Goal: Information Seeking & Learning: Learn about a topic

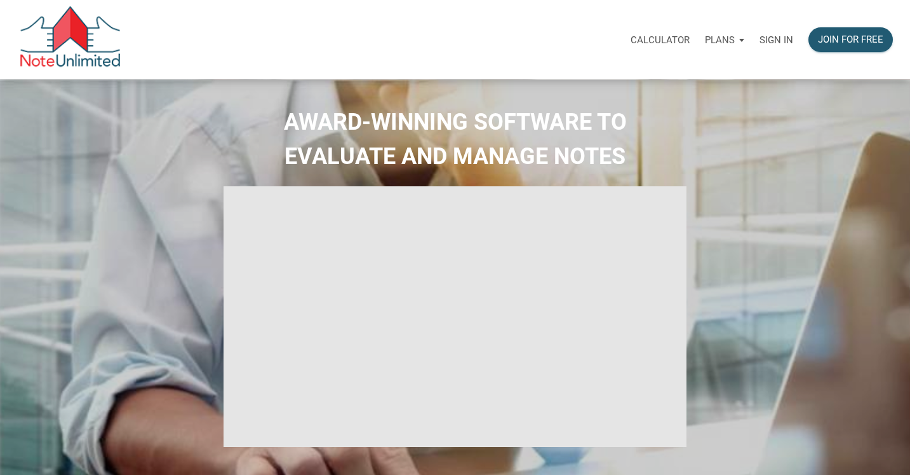
click at [769, 39] on p "Sign in" at bounding box center [777, 39] width 34 height 11
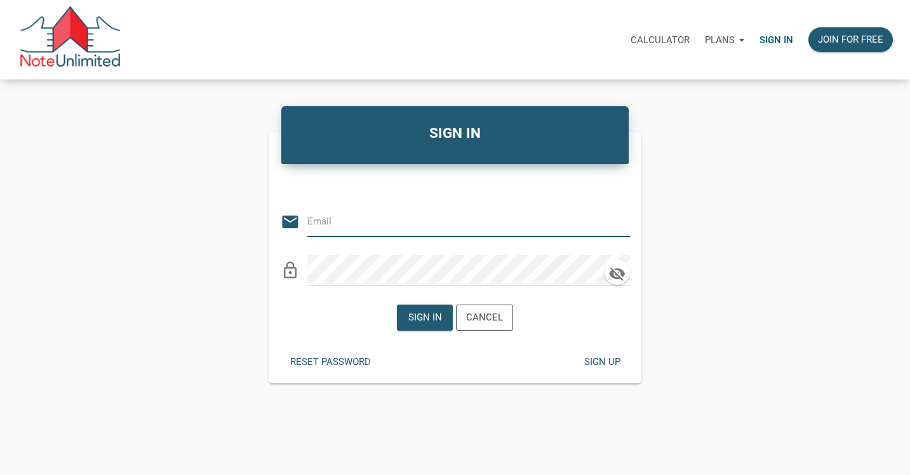
click at [315, 231] on input "email" at bounding box center [460, 220] width 304 height 29
type input "stacey@kendratoddgroup.com"
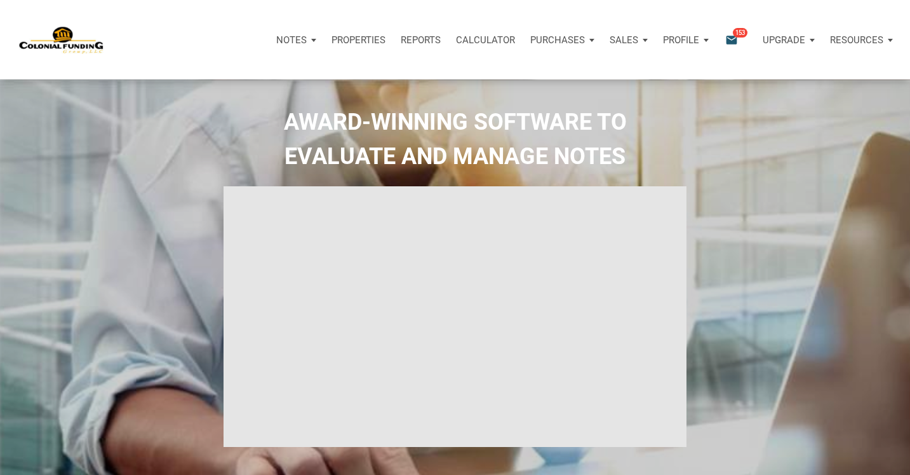
click at [549, 39] on p "Purchases" at bounding box center [558, 39] width 55 height 11
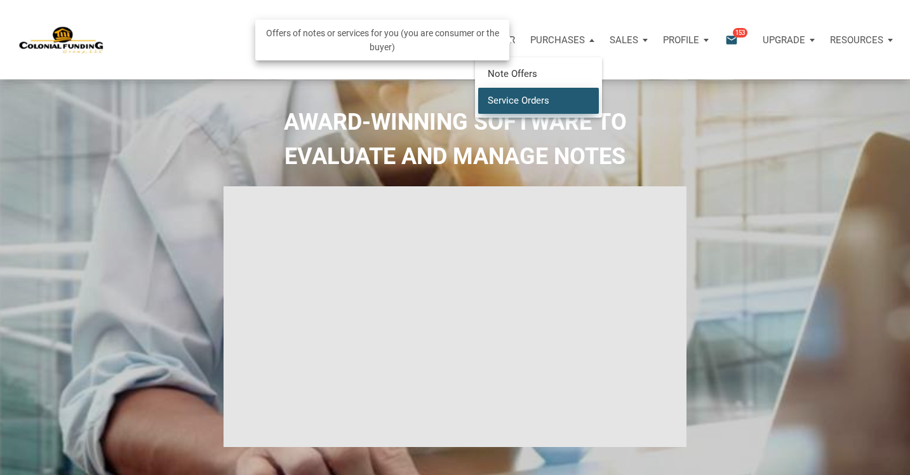
click at [518, 96] on link "Service Orders" at bounding box center [538, 100] width 121 height 26
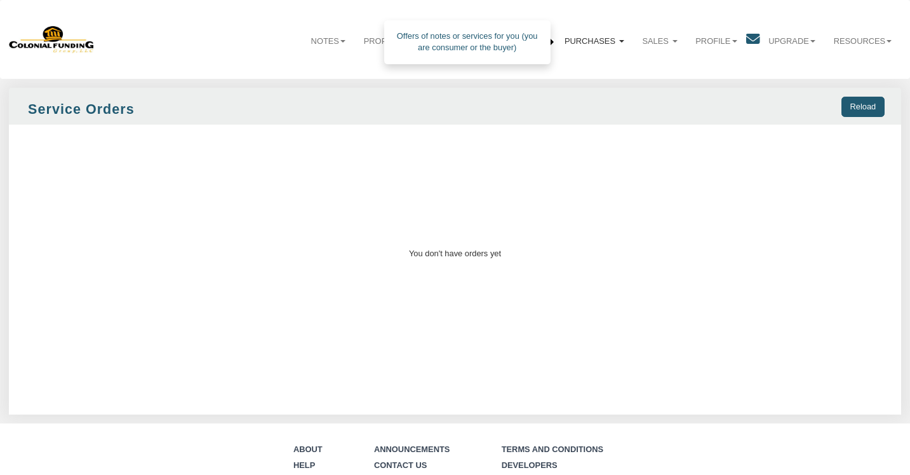
click at [589, 37] on link "Purchases" at bounding box center [595, 41] width 78 height 31
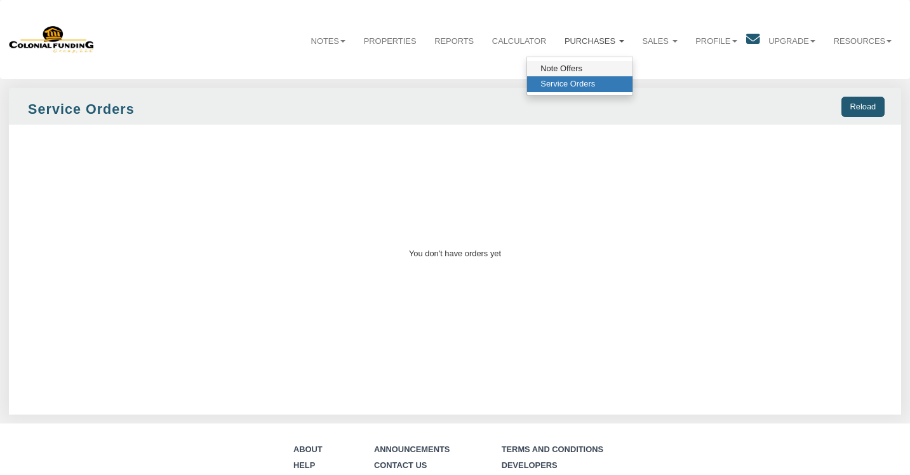
click at [568, 65] on link "Note Offers" at bounding box center [579, 69] width 105 height 16
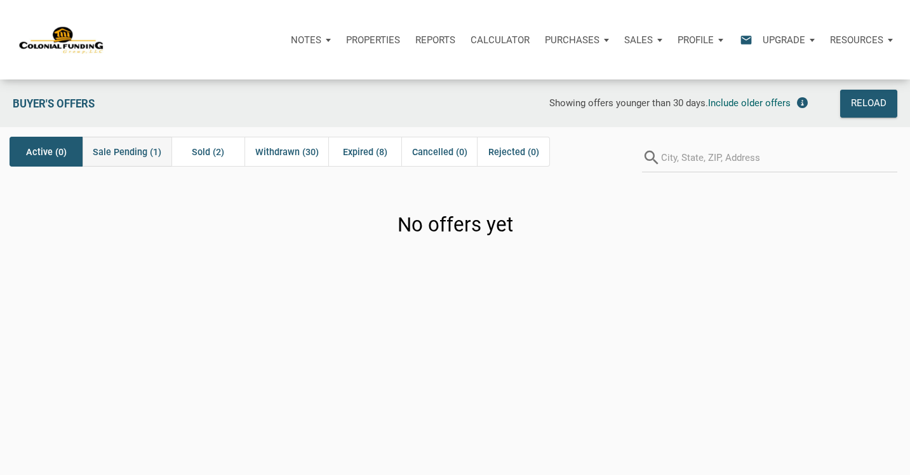
click at [114, 152] on span "Sale Pending (1)" at bounding box center [127, 151] width 69 height 15
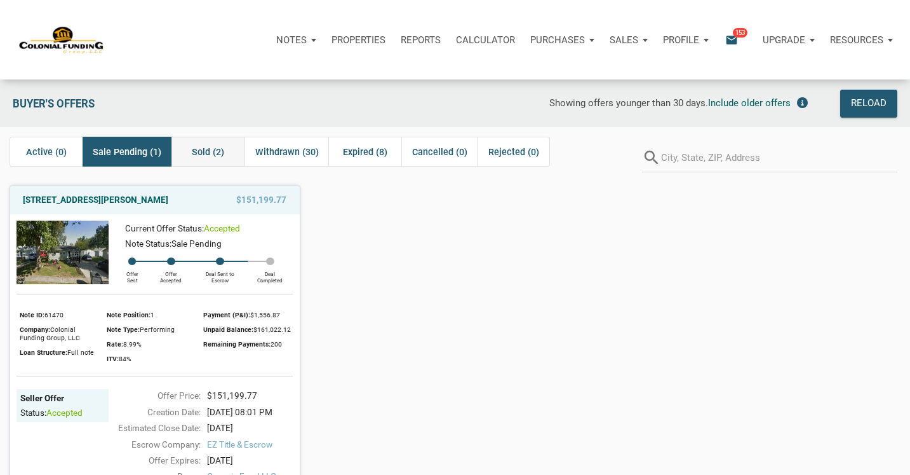
click at [205, 152] on span "Sold (2)" at bounding box center [208, 151] width 32 height 15
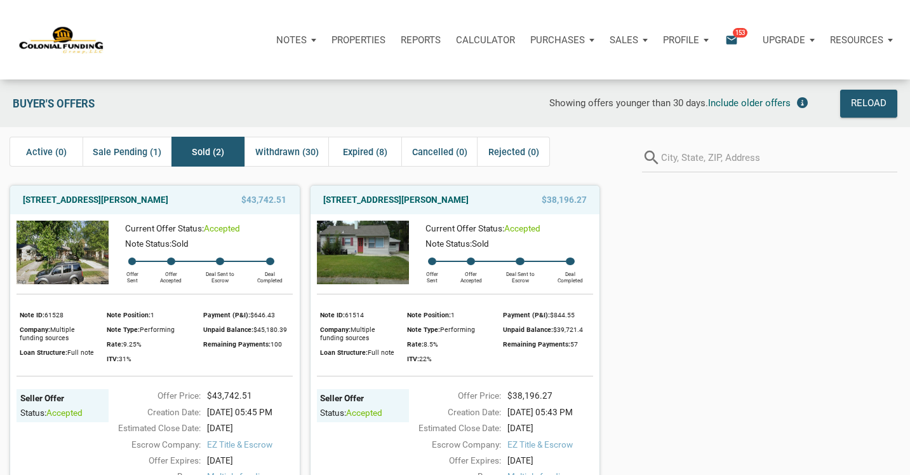
click at [333, 43] on p "Properties" at bounding box center [359, 39] width 54 height 11
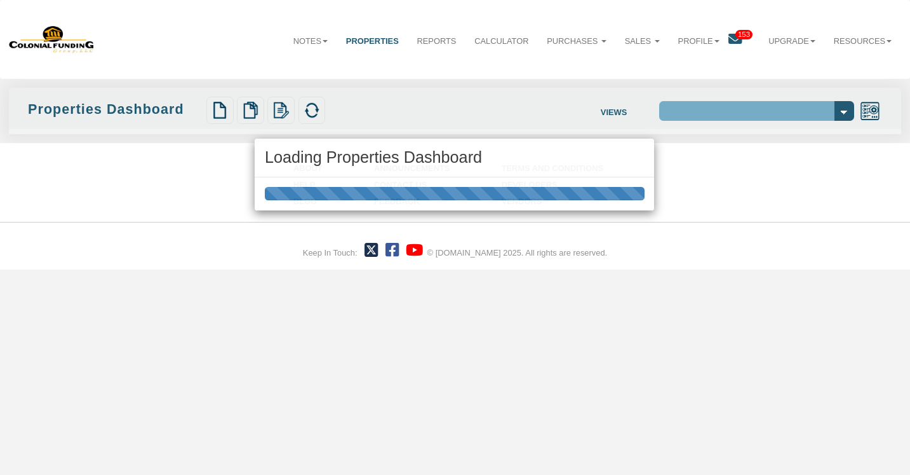
select select "138"
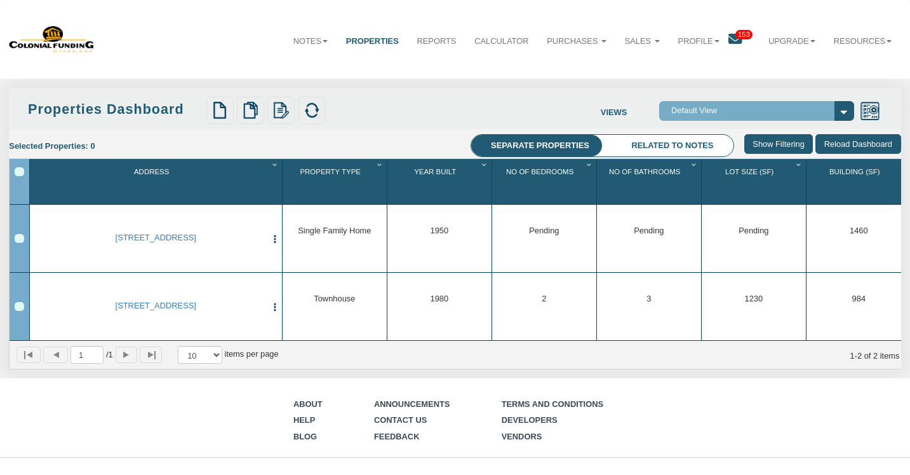
click at [653, 143] on li "Related to notes" at bounding box center [673, 146] width 122 height 23
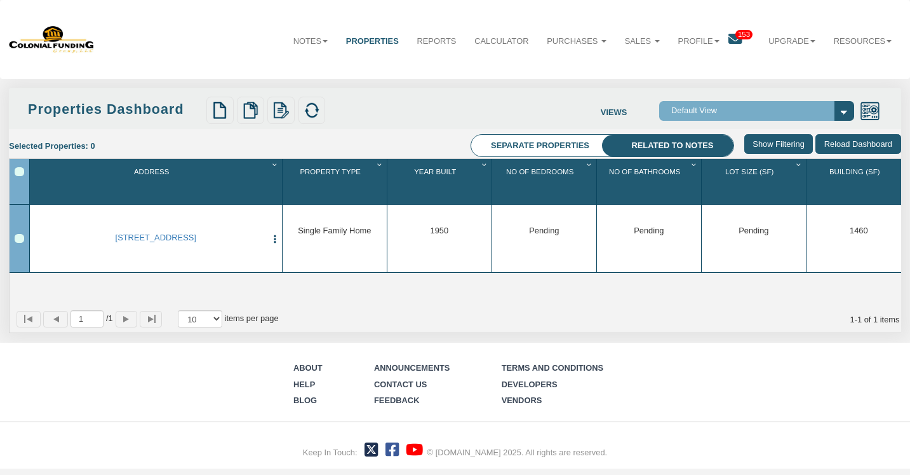
click at [529, 145] on li "Separate properties" at bounding box center [540, 146] width 139 height 23
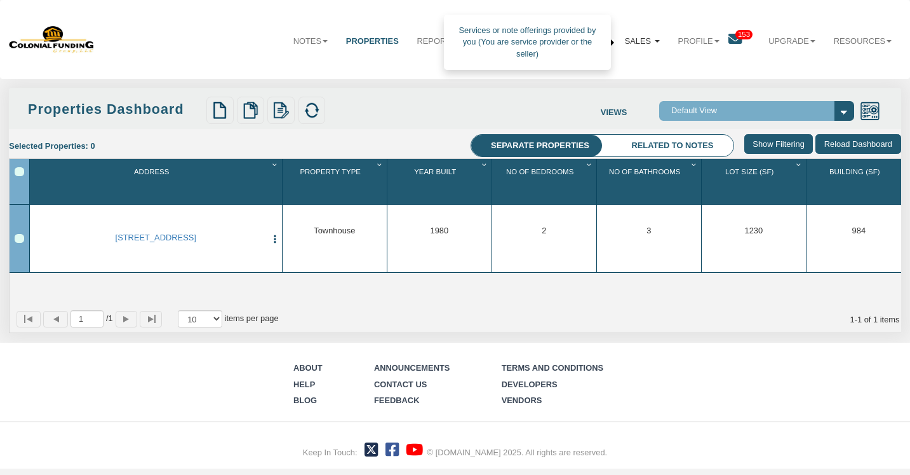
click at [647, 38] on link "Sales" at bounding box center [642, 41] width 53 height 31
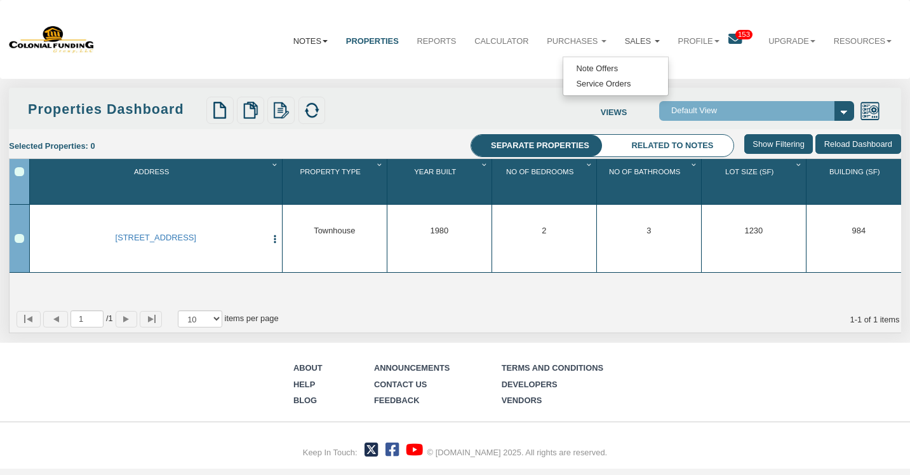
click at [314, 36] on link "Notes" at bounding box center [310, 41] width 53 height 31
click at [262, 83] on link "Transactions" at bounding box center [283, 84] width 105 height 16
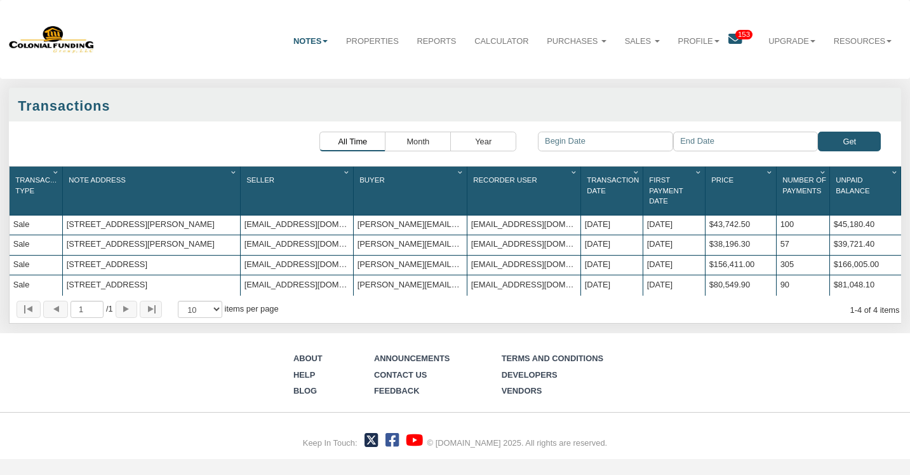
click at [182, 277] on div "1609 Cruft St., Indianapolis, IN, 46203" at bounding box center [151, 285] width 177 height 20
click at [90, 281] on div "1609 Cruft St., Indianapolis, IN, 46203" at bounding box center [151, 285] width 177 height 20
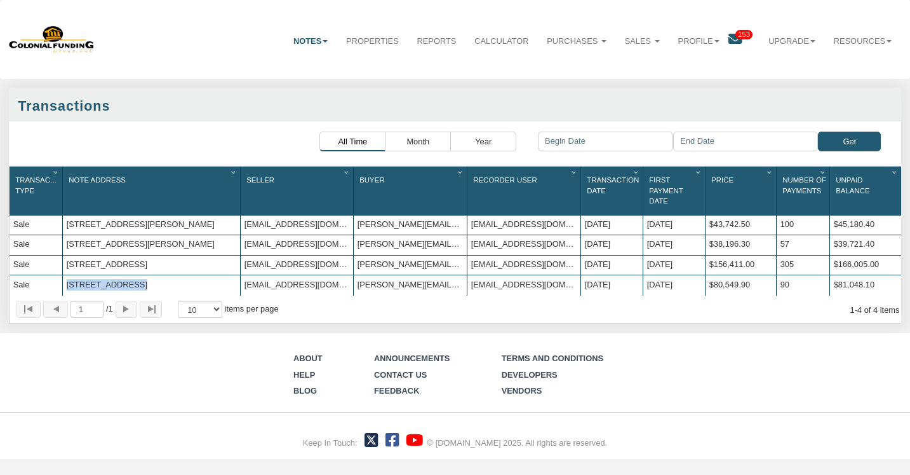
click at [90, 281] on div "1609 Cruft St., Indianapolis, IN, 46203" at bounding box center [151, 285] width 177 height 20
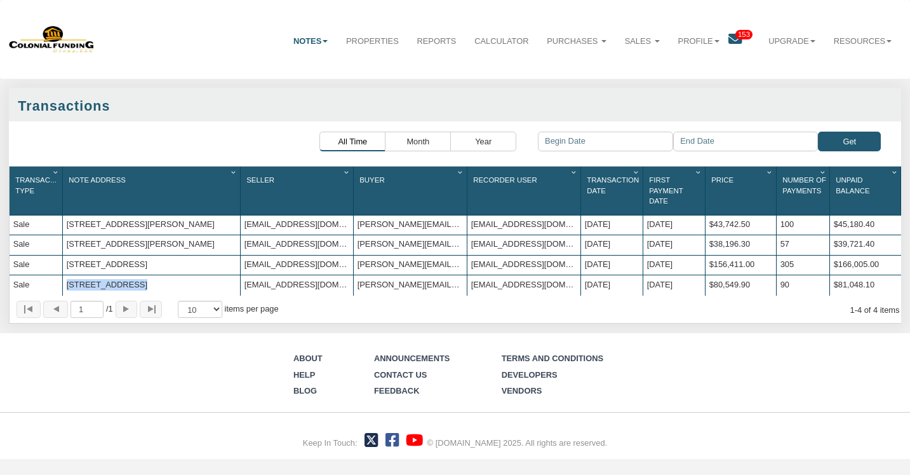
click at [90, 281] on div "1609 Cruft St., Indianapolis, IN, 46203" at bounding box center [151, 285] width 177 height 20
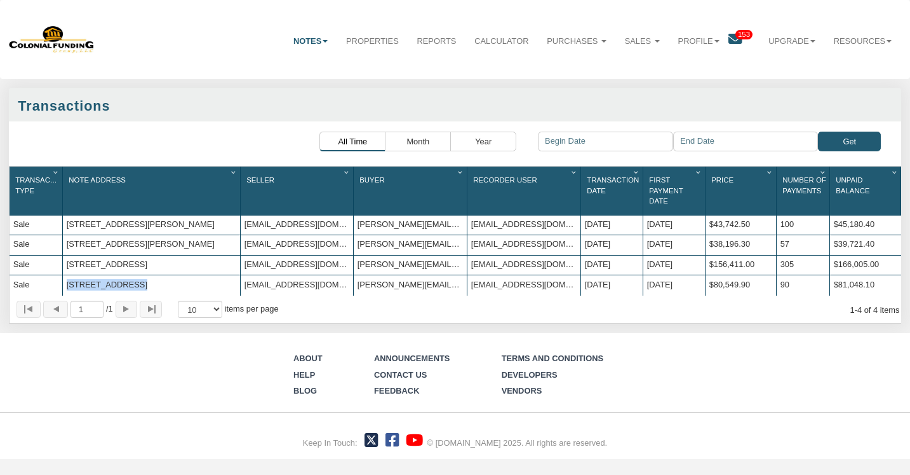
click at [90, 281] on div "1609 Cruft St., Indianapolis, IN, 46203" at bounding box center [151, 285] width 177 height 20
click at [326, 39] on link "Notes" at bounding box center [311, 41] width 53 height 31
click at [280, 65] on link "Dashboard" at bounding box center [283, 69] width 105 height 16
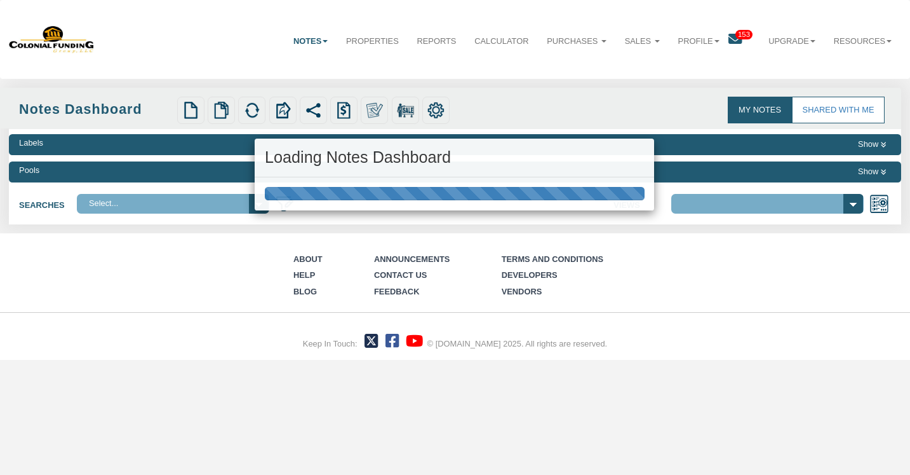
select select "316"
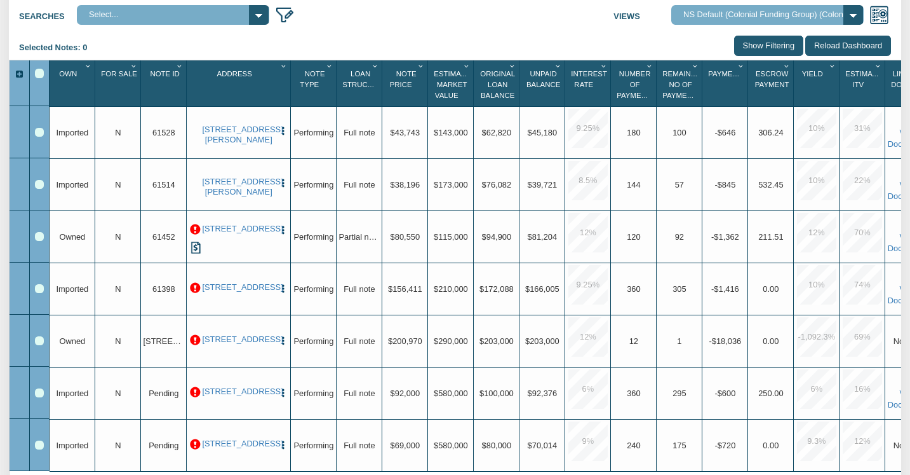
scroll to position [190, 0]
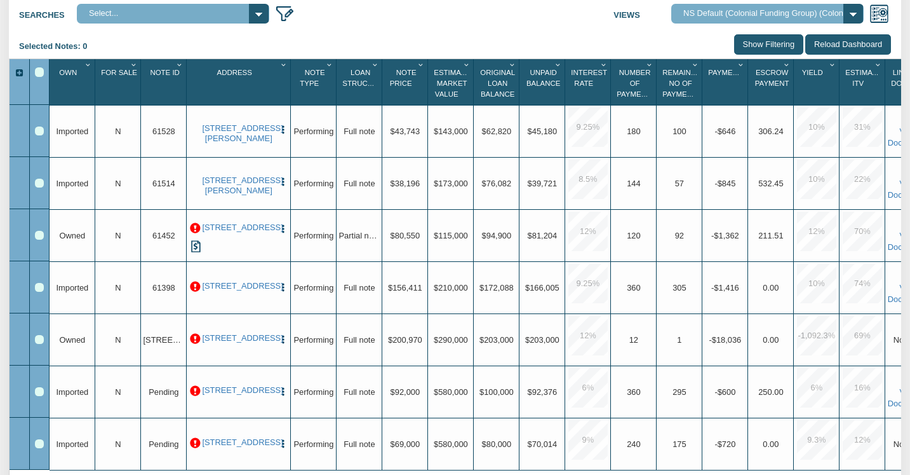
click at [197, 227] on p at bounding box center [195, 228] width 11 height 11
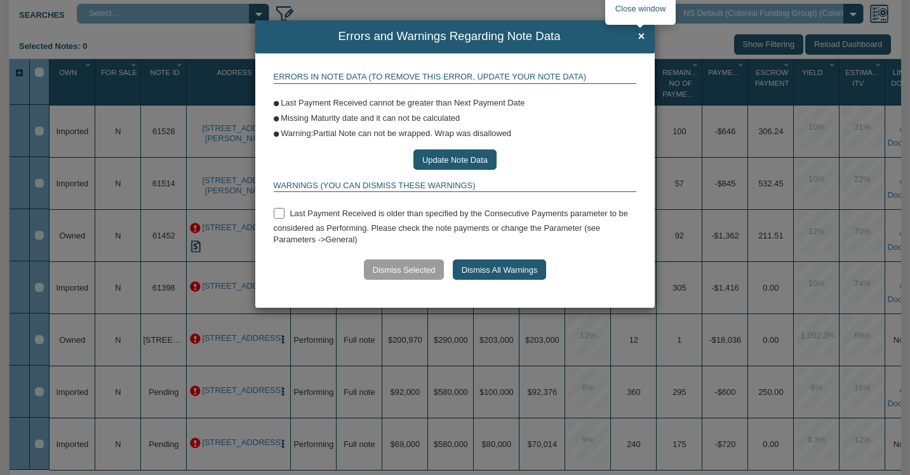
click at [640, 34] on span "×" at bounding box center [641, 36] width 7 height 13
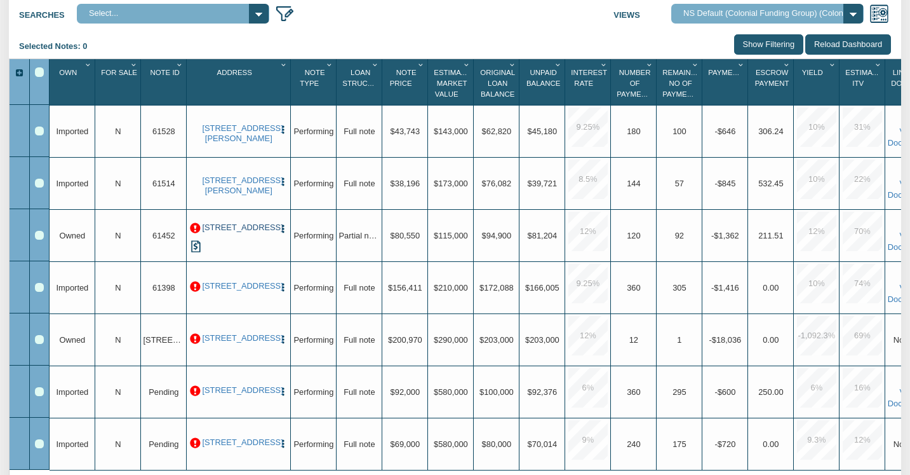
click at [233, 232] on link "1609 Cruft St., Indianapolis, IN, 46203" at bounding box center [238, 227] width 73 height 10
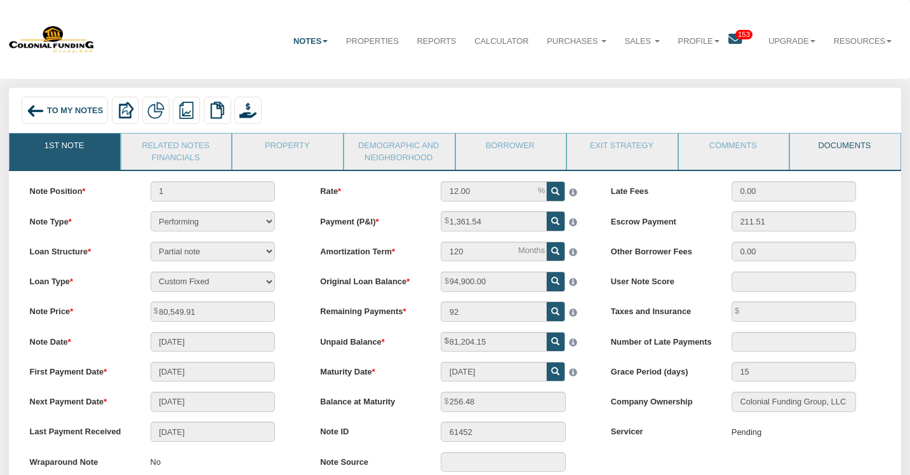
click at [844, 144] on link "Documents" at bounding box center [844, 149] width 109 height 32
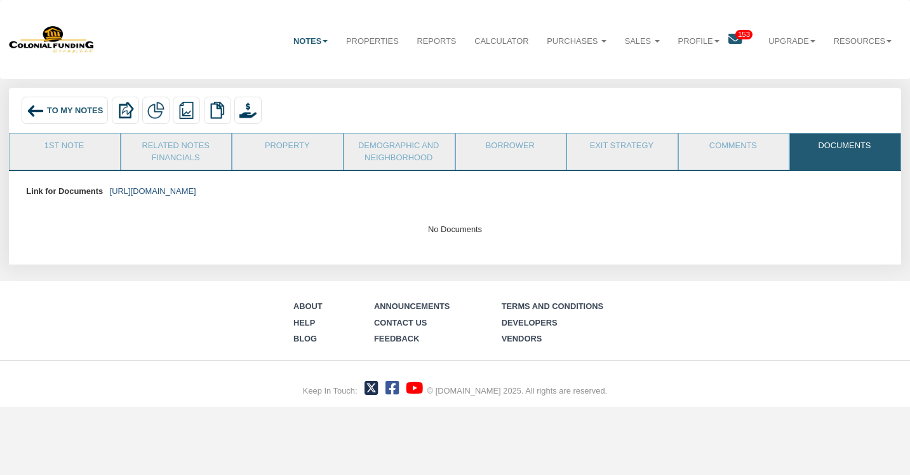
click at [196, 187] on link "https://colonialfundinggroup.sharepoint.com/:f:/s/operationsteam/Ej2MDbp9ZsBHqC…" at bounding box center [153, 191] width 86 height 10
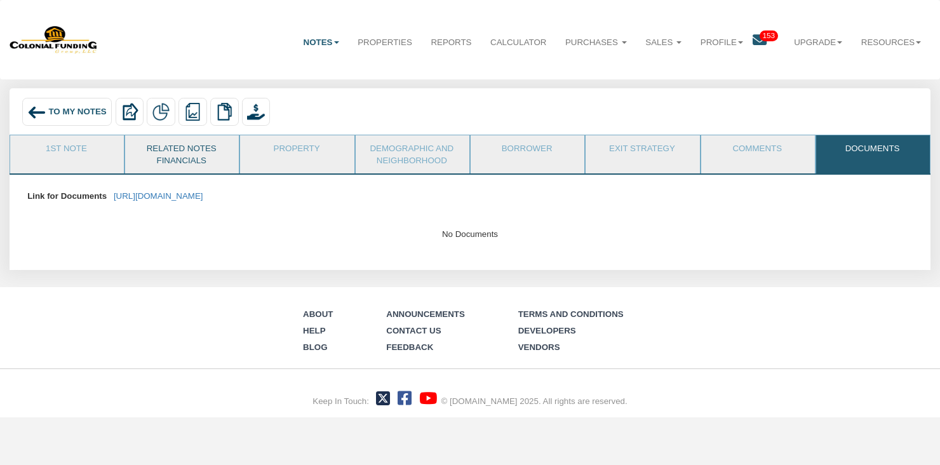
click at [165, 150] on link "Related Notes Financials" at bounding box center [181, 154] width 112 height 38
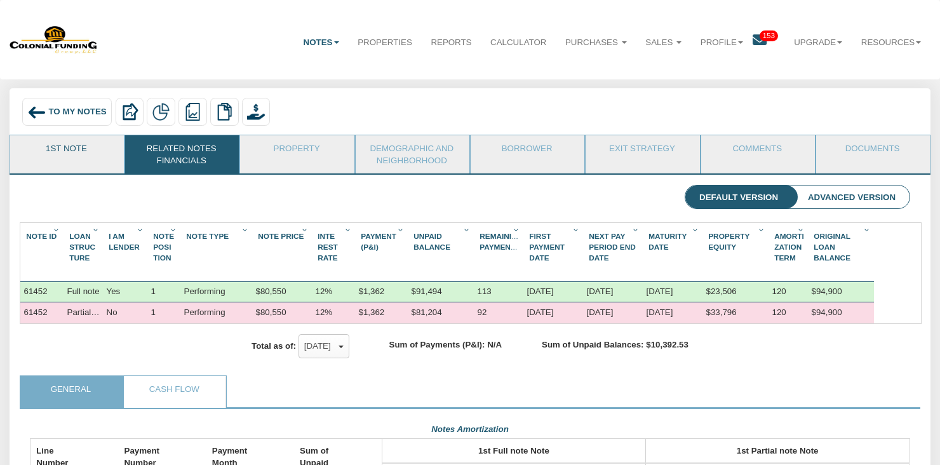
click at [69, 159] on link "1st Note" at bounding box center [66, 151] width 112 height 32
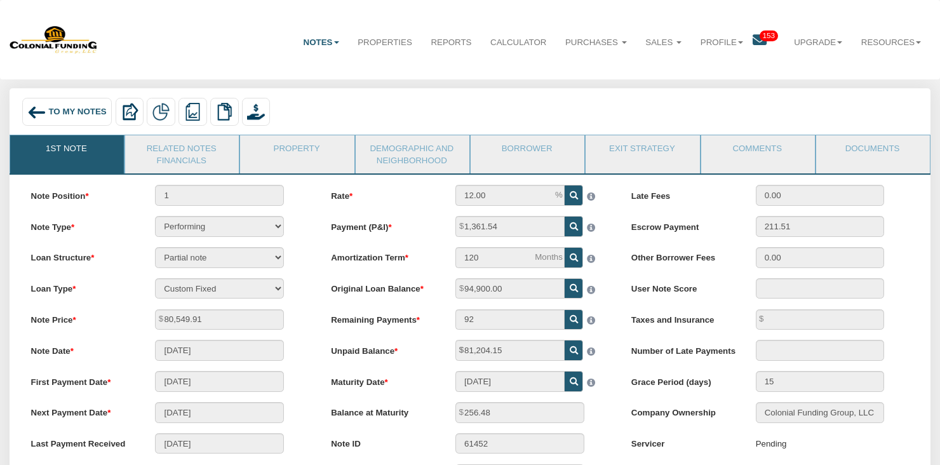
click at [46, 112] on div "To My Notes" at bounding box center [67, 112] width 90 height 28
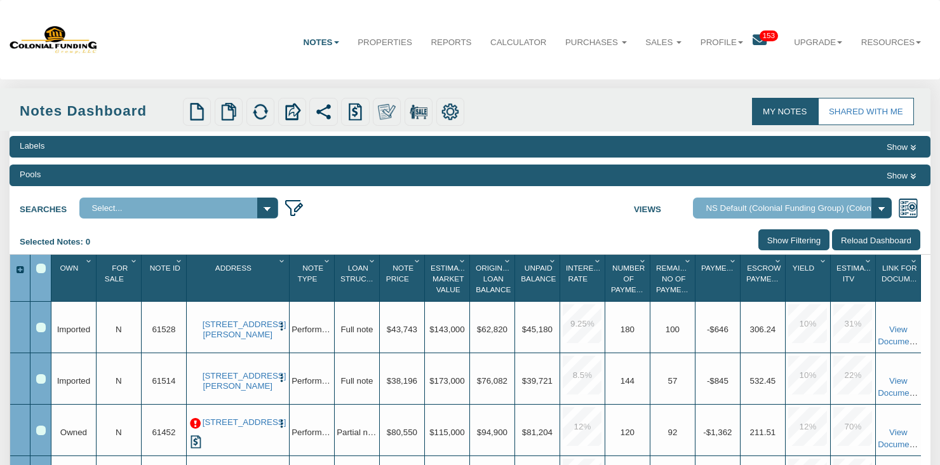
click at [321, 40] on link "Notes" at bounding box center [321, 43] width 55 height 32
click at [877, 74] on nav "Menu Notes Dashboard Transactions Properties Reports Calculator Service Orders …" at bounding box center [470, 39] width 940 height 79
click at [882, 46] on link "Resources" at bounding box center [891, 43] width 79 height 32
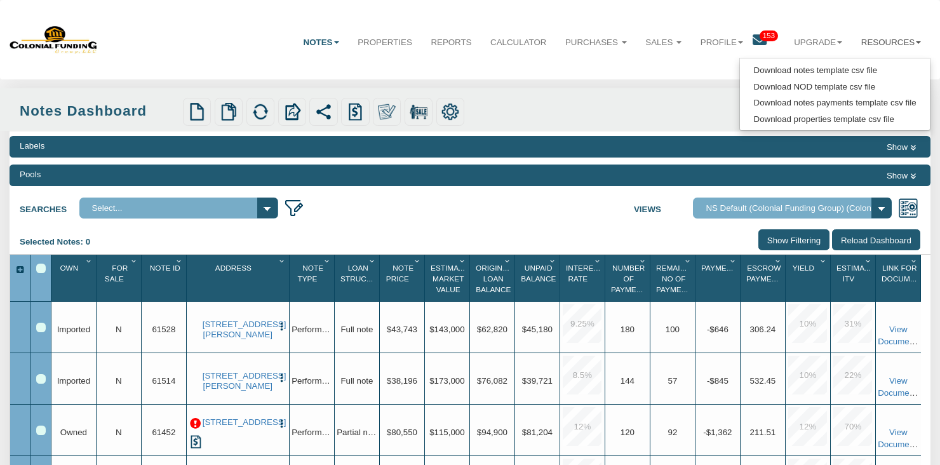
click at [678, 98] on div "My Notes Shared with Me" at bounding box center [447, 109] width 940 height 42
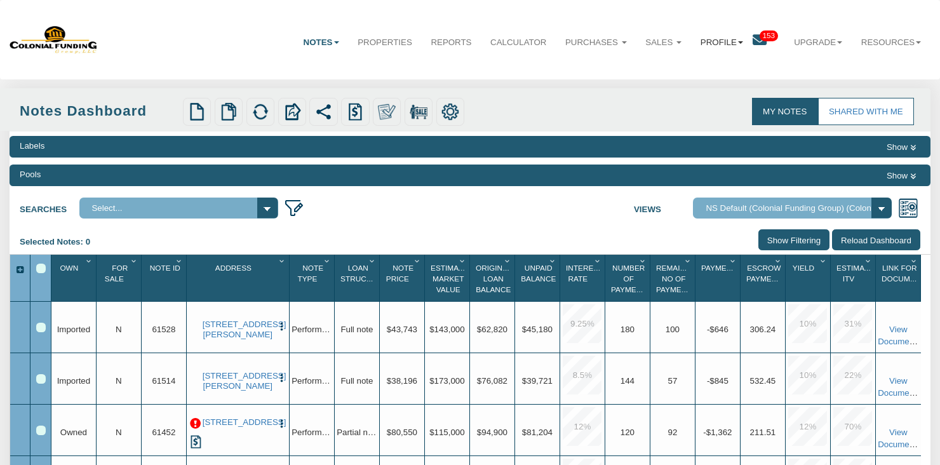
click at [721, 42] on link "Profile" at bounding box center [722, 43] width 62 height 32
click at [696, 90] on link "Logout" at bounding box center [729, 87] width 109 height 17
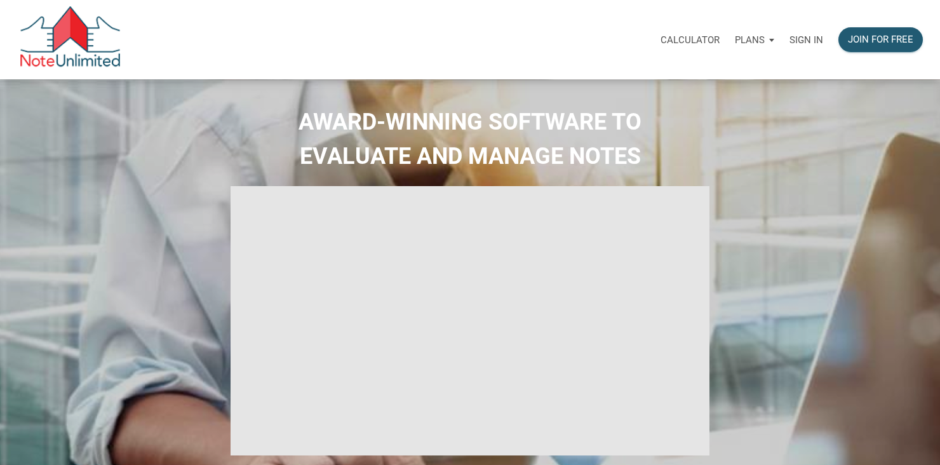
click at [813, 36] on p "Sign in" at bounding box center [807, 39] width 34 height 11
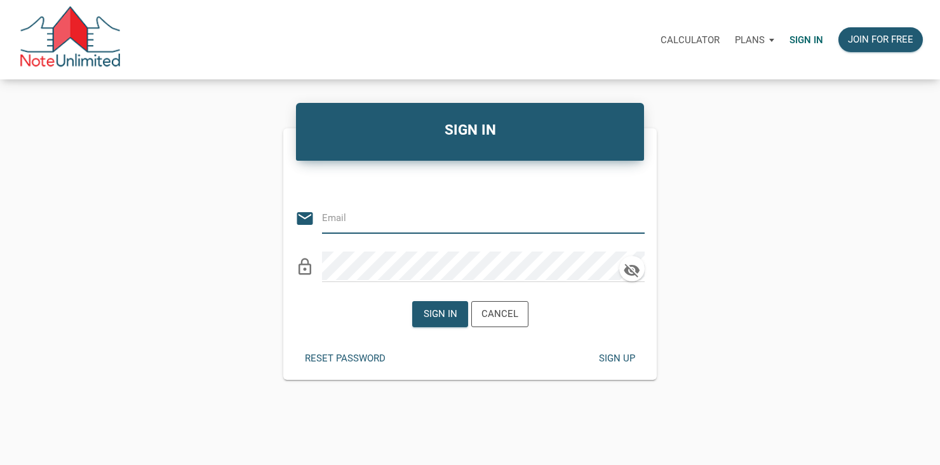
type input "kendra@kendratoddgroup.com"
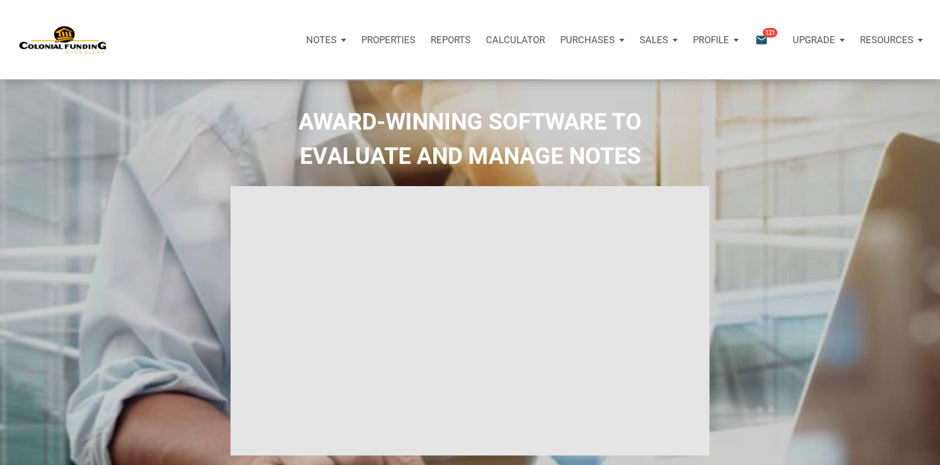
click at [370, 36] on p "Properties" at bounding box center [389, 39] width 54 height 11
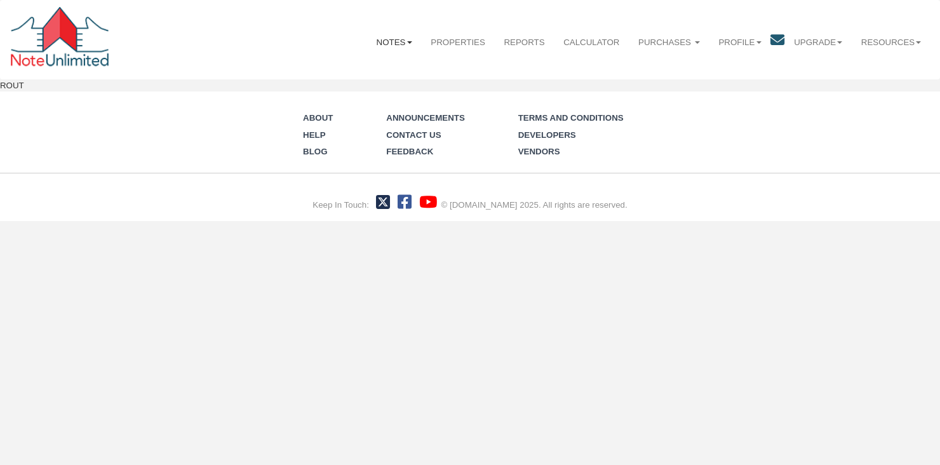
click at [412, 44] on b at bounding box center [409, 42] width 5 height 3
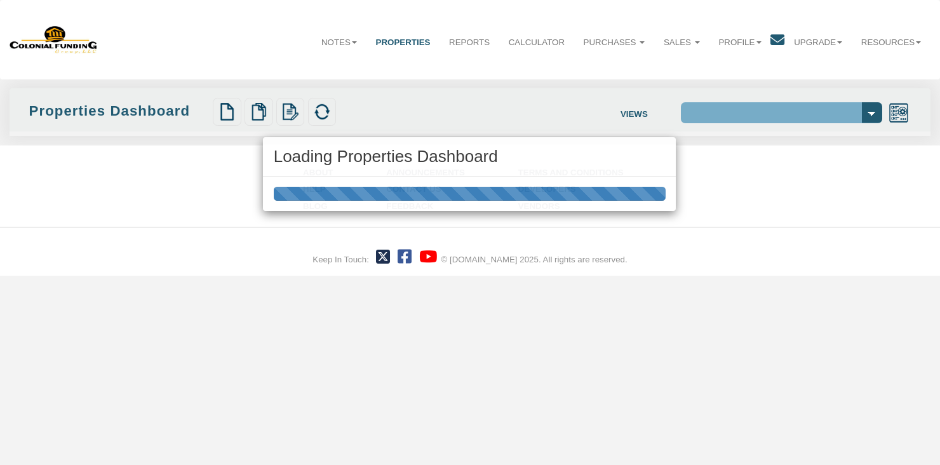
click at [355, 44] on div "Loading Properties Dashboard" at bounding box center [470, 232] width 940 height 465
select select "138"
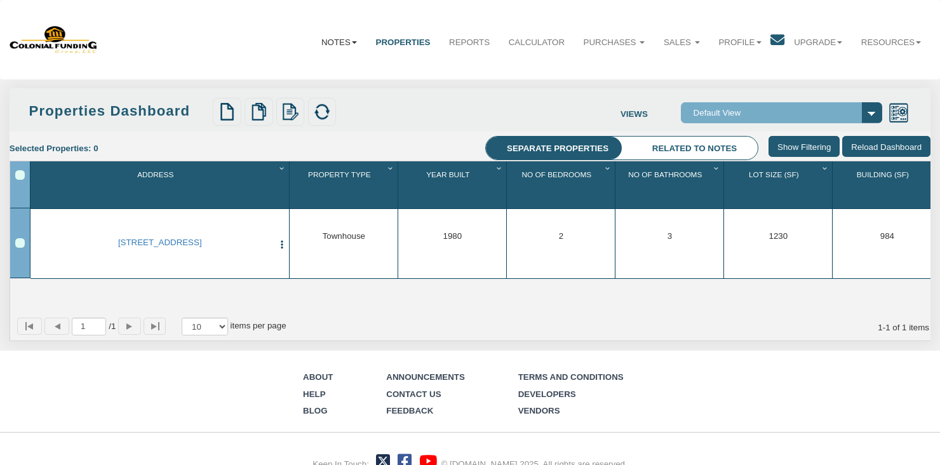
click at [357, 43] on b at bounding box center [354, 42] width 5 height 3
click at [318, 85] on link "Transactions" at bounding box center [311, 86] width 109 height 17
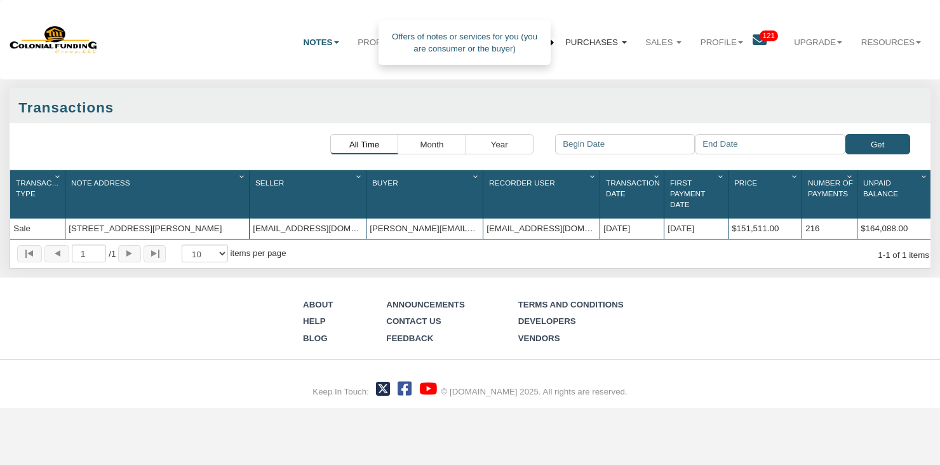
click at [616, 43] on link "Purchases" at bounding box center [596, 43] width 80 height 32
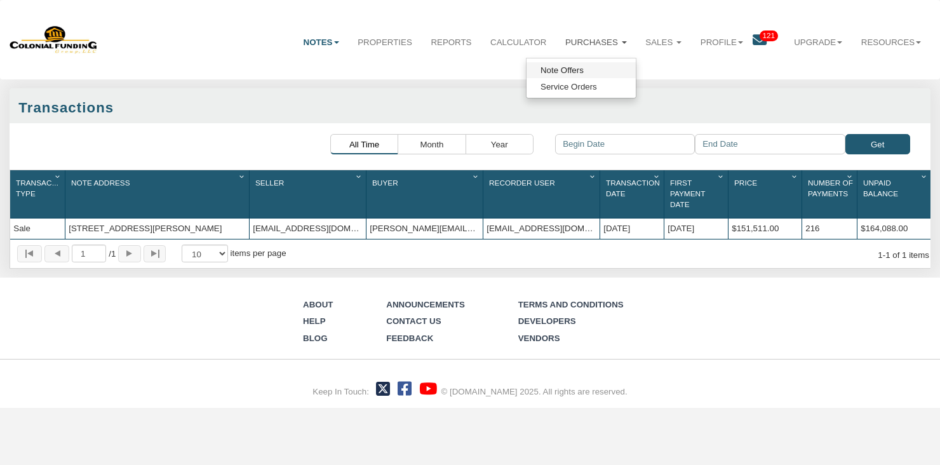
click at [572, 71] on link "Note Offers" at bounding box center [581, 70] width 109 height 17
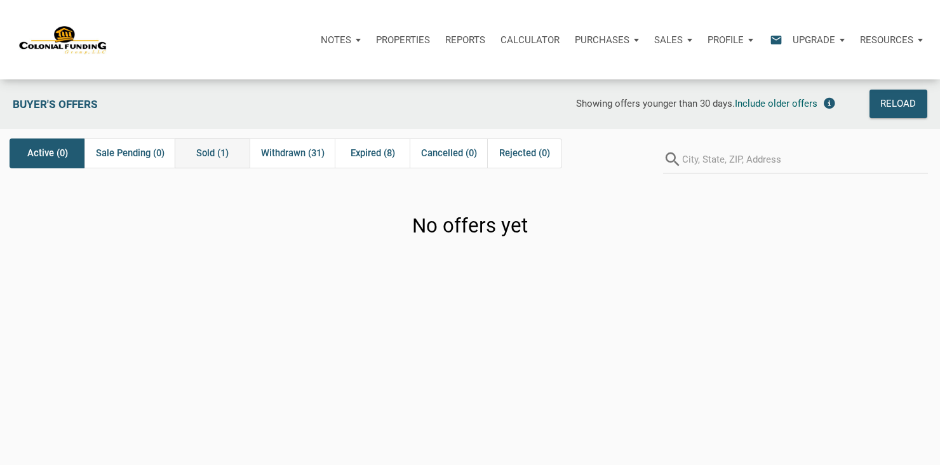
click at [213, 151] on span "Sold (1)" at bounding box center [212, 152] width 32 height 15
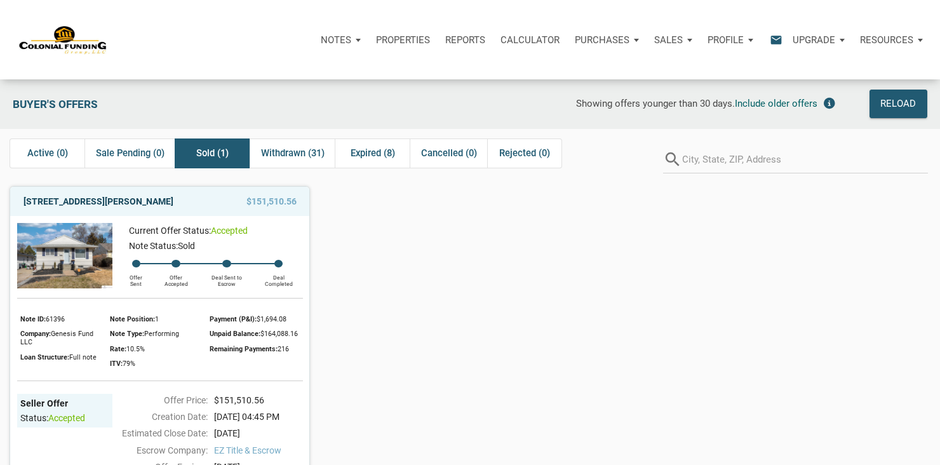
click at [85, 209] on link "[STREET_ADDRESS][PERSON_NAME]" at bounding box center [99, 201] width 150 height 15
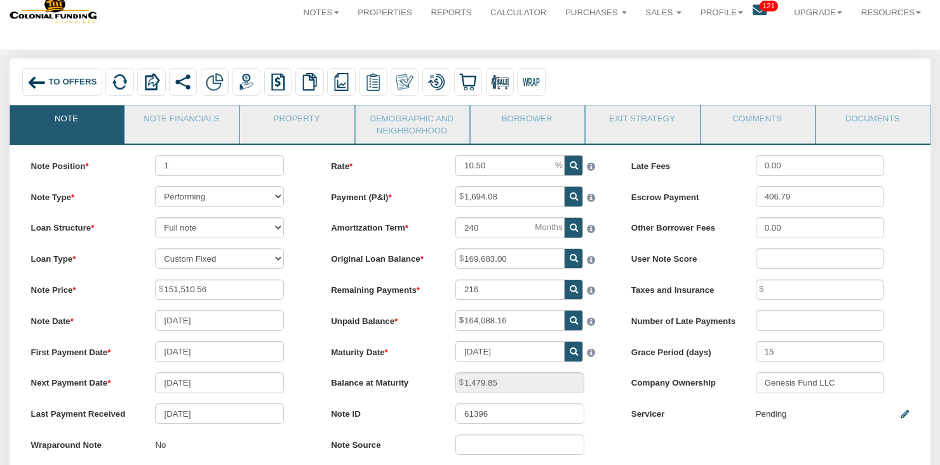
scroll to position [51, 0]
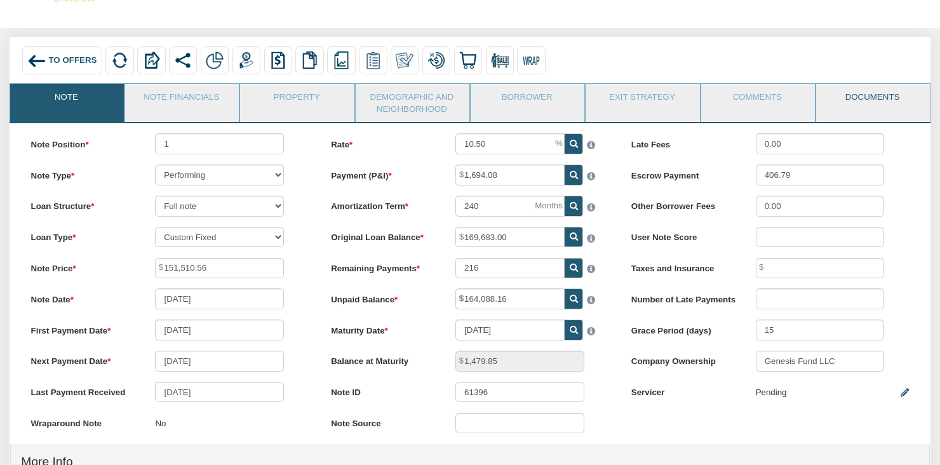
click at [861, 98] on link "Documents" at bounding box center [872, 100] width 112 height 32
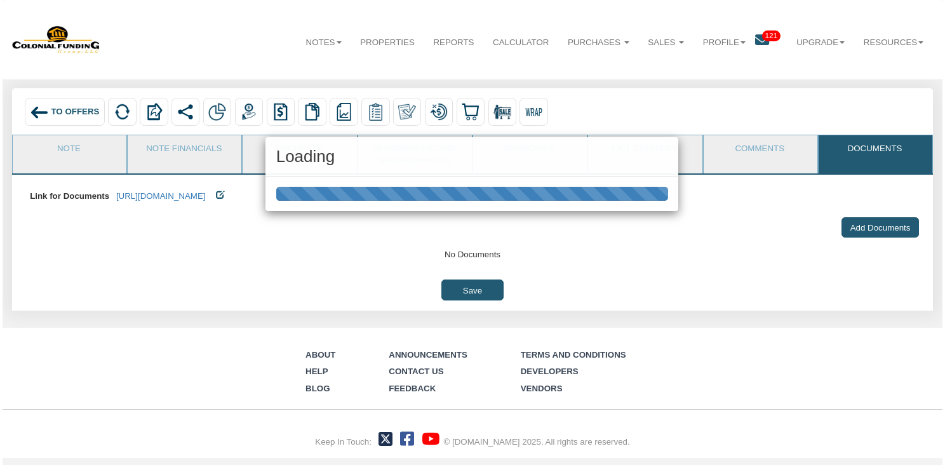
scroll to position [0, 0]
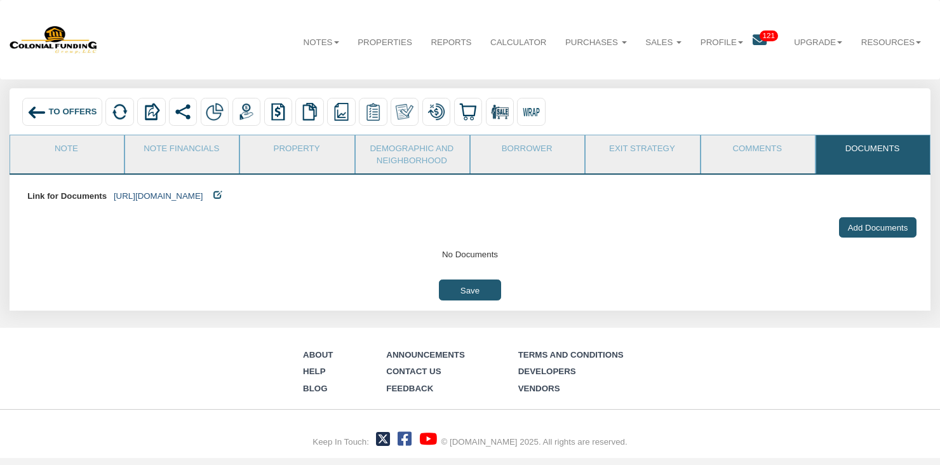
click at [203, 194] on link "[URL][DOMAIN_NAME]" at bounding box center [159, 196] width 90 height 10
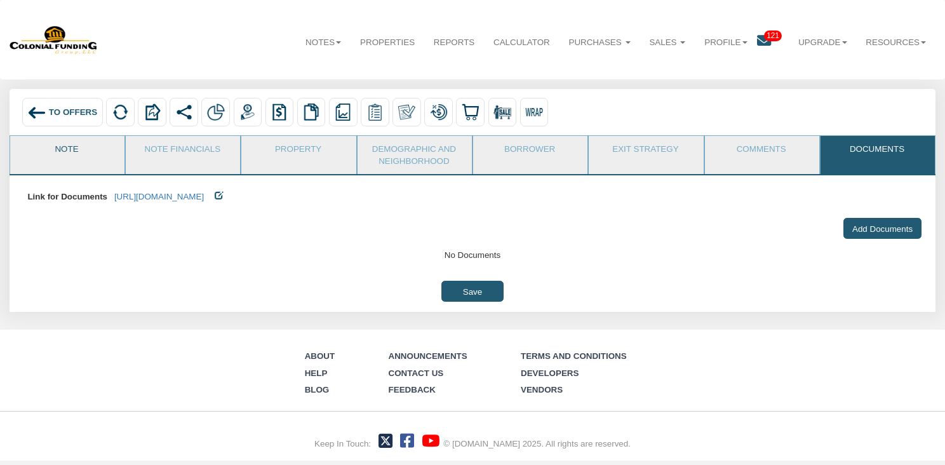
click at [55, 151] on link "Note" at bounding box center [66, 152] width 113 height 32
